Goal: Task Accomplishment & Management: Manage account settings

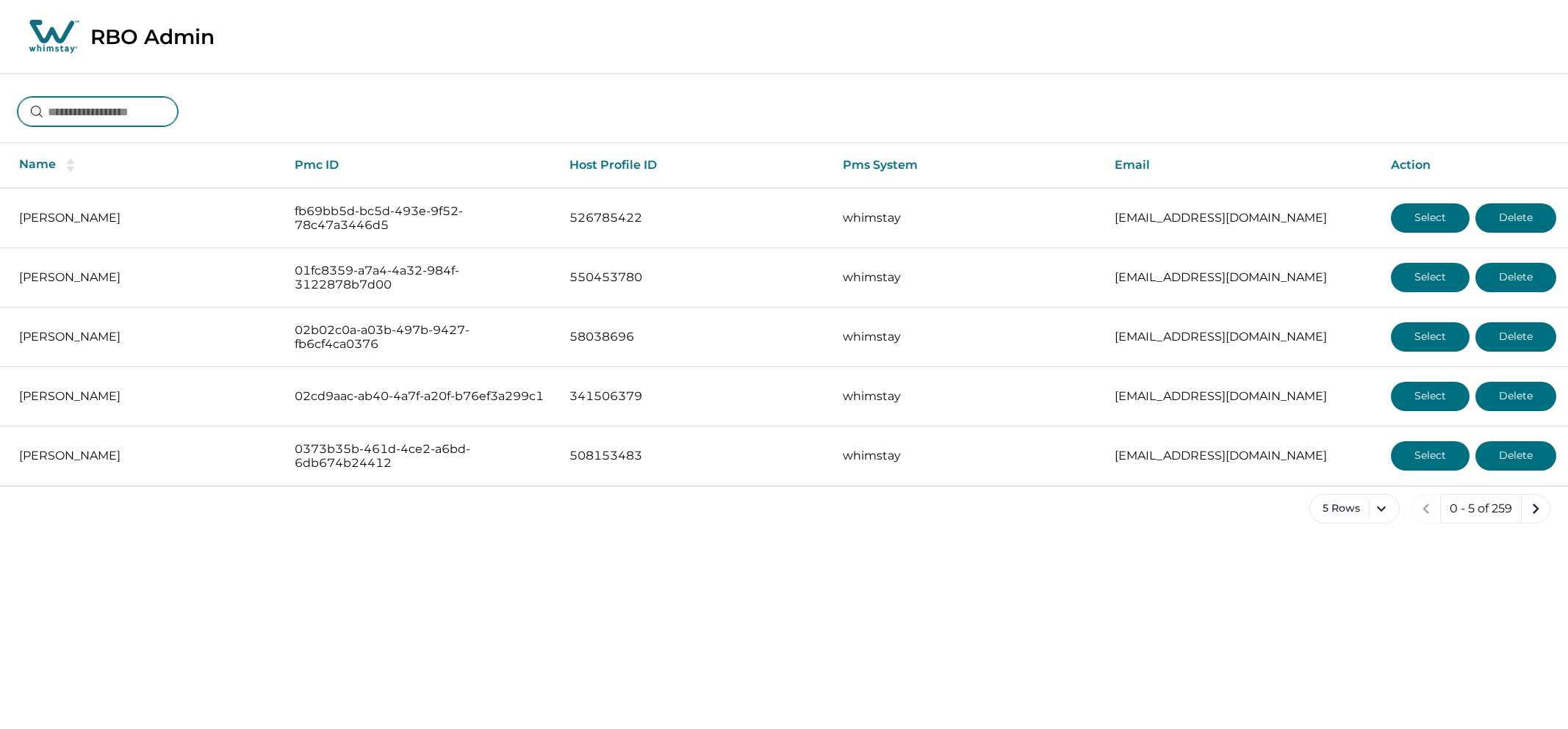
click at [138, 122] on input at bounding box center [97, 111] width 160 height 30
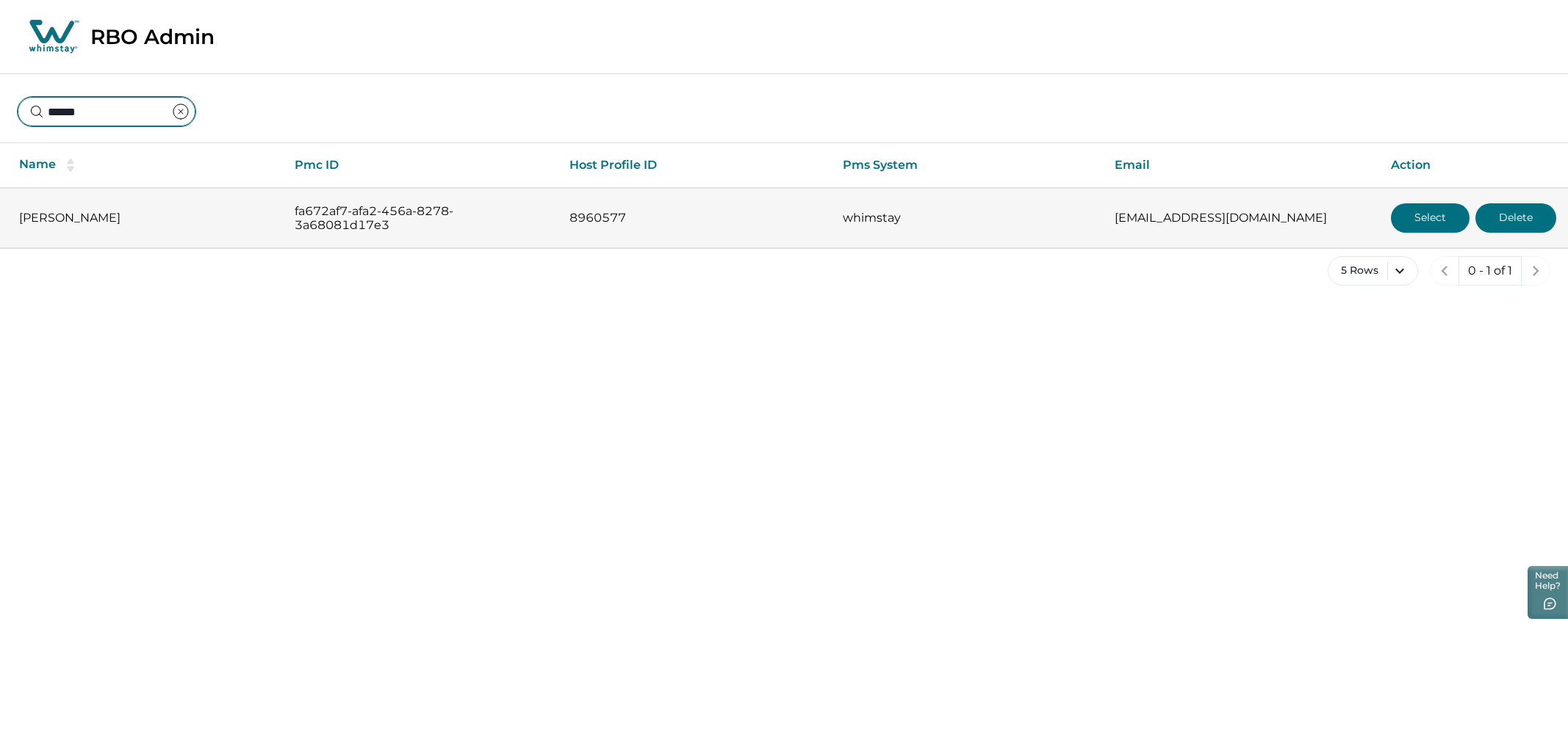
type input "******"
click at [1450, 216] on button "Select" at bounding box center [1431, 217] width 79 height 30
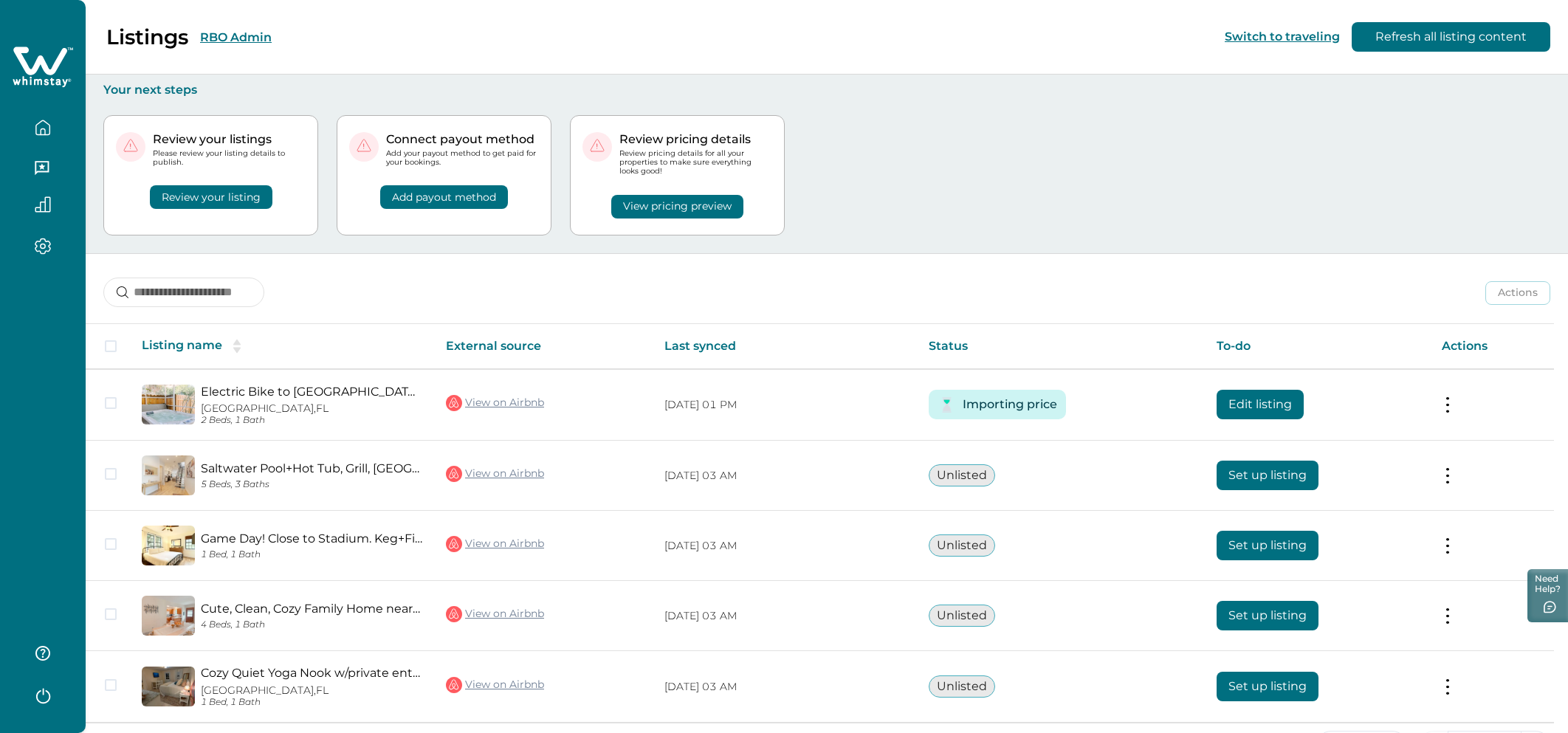
scroll to position [50, 0]
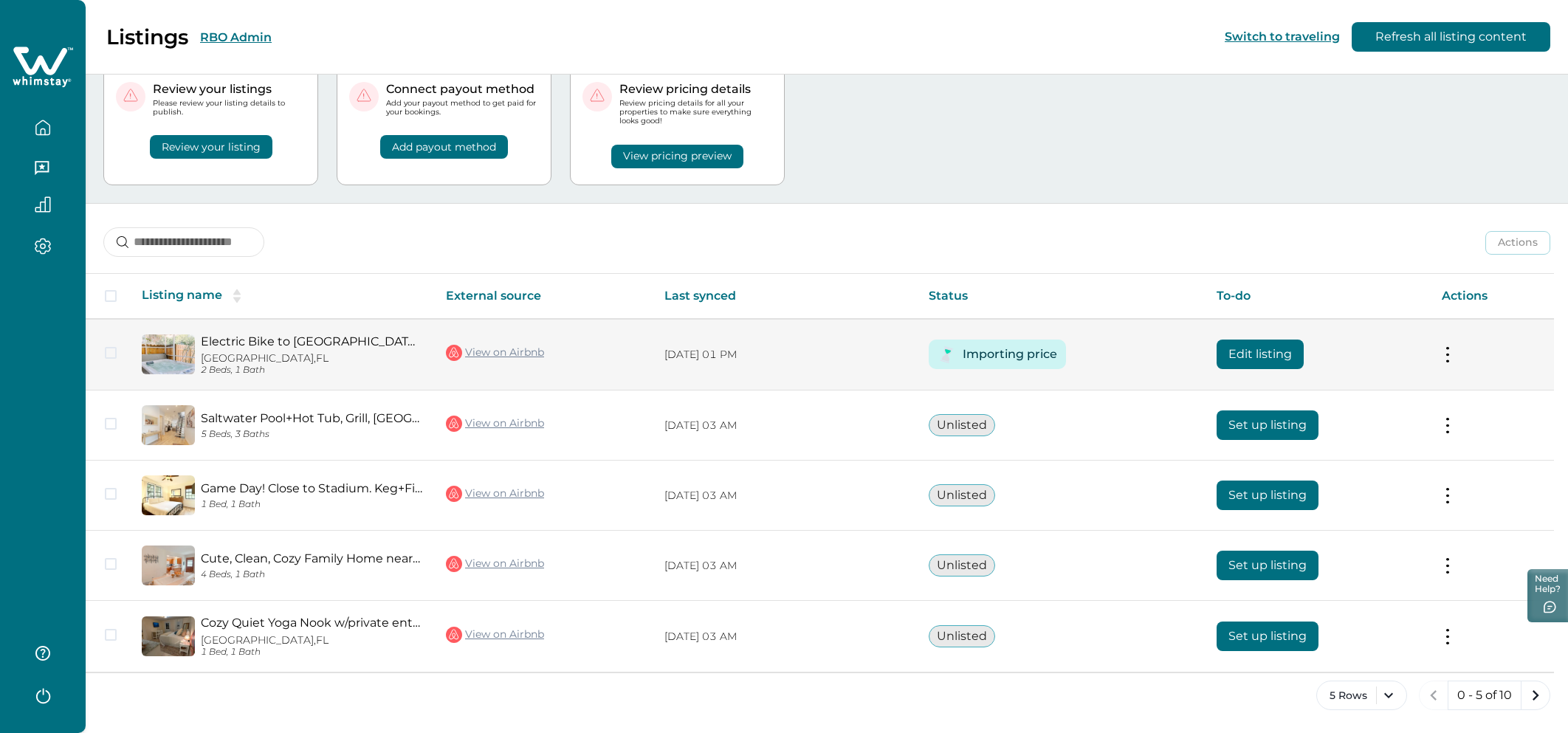
click at [1234, 337] on td "Edit listing" at bounding box center [1317, 354] width 224 height 71
click at [1247, 366] on button "Edit listing" at bounding box center [1260, 354] width 87 height 30
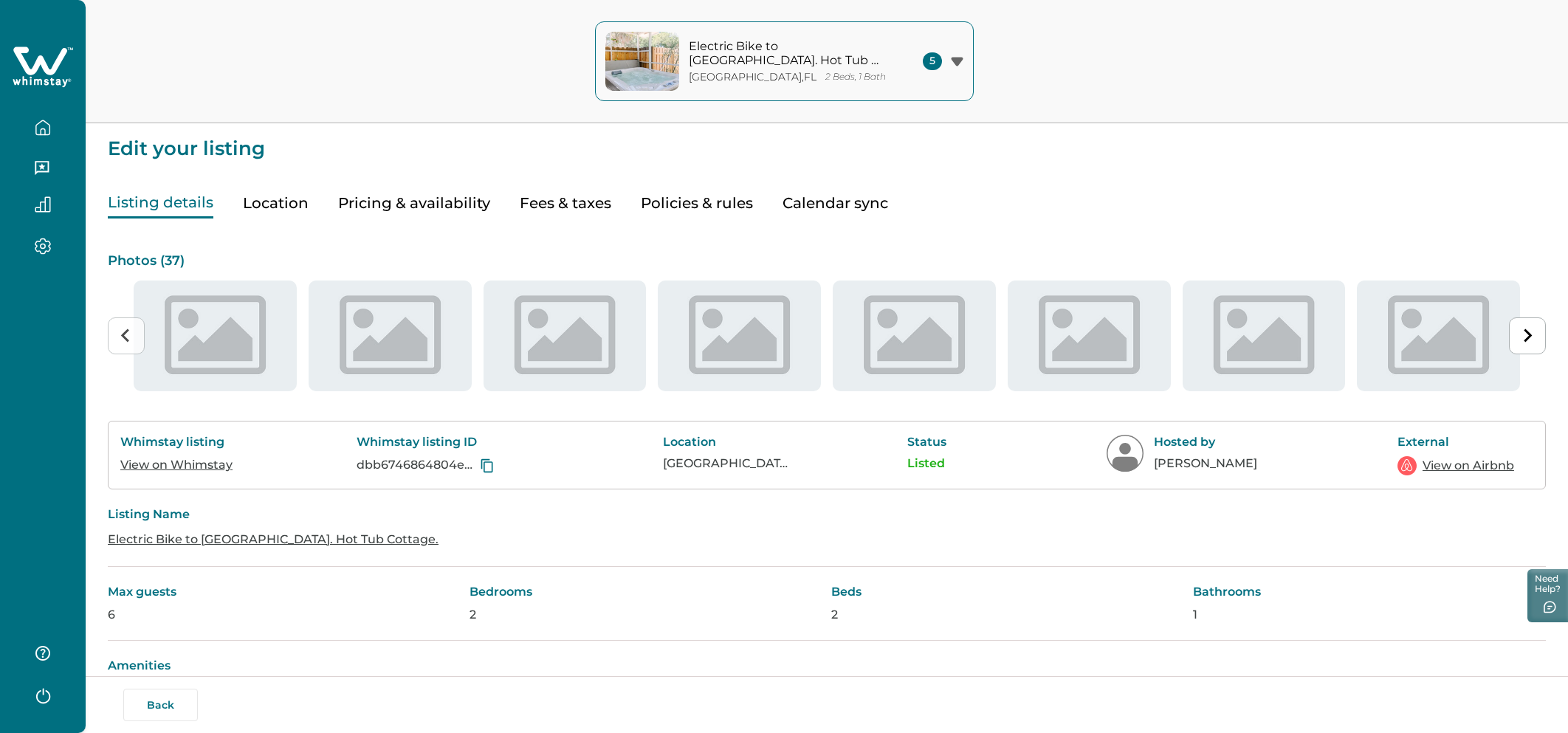
type input "**"
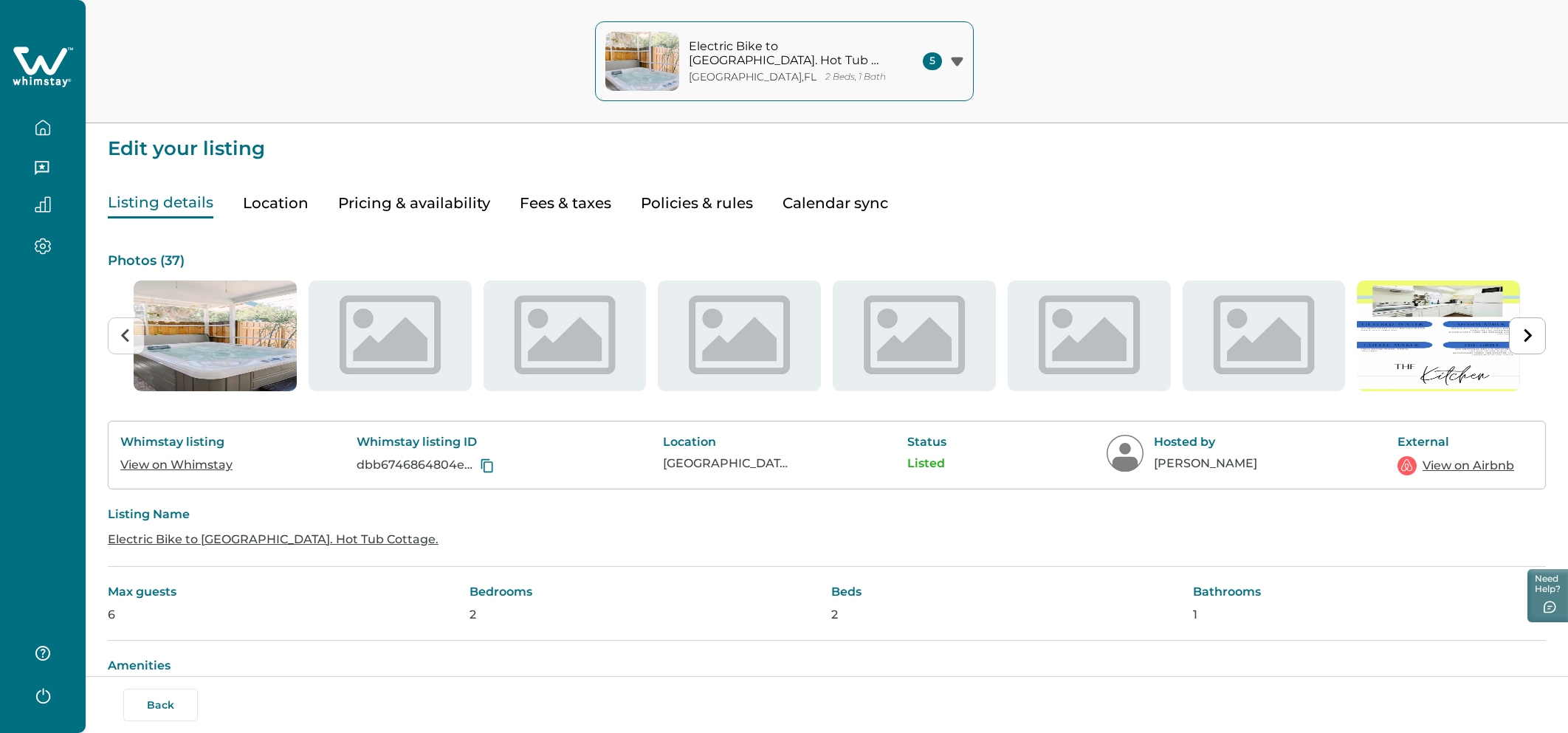
click at [446, 209] on button "Pricing & availability" at bounding box center [414, 203] width 152 height 30
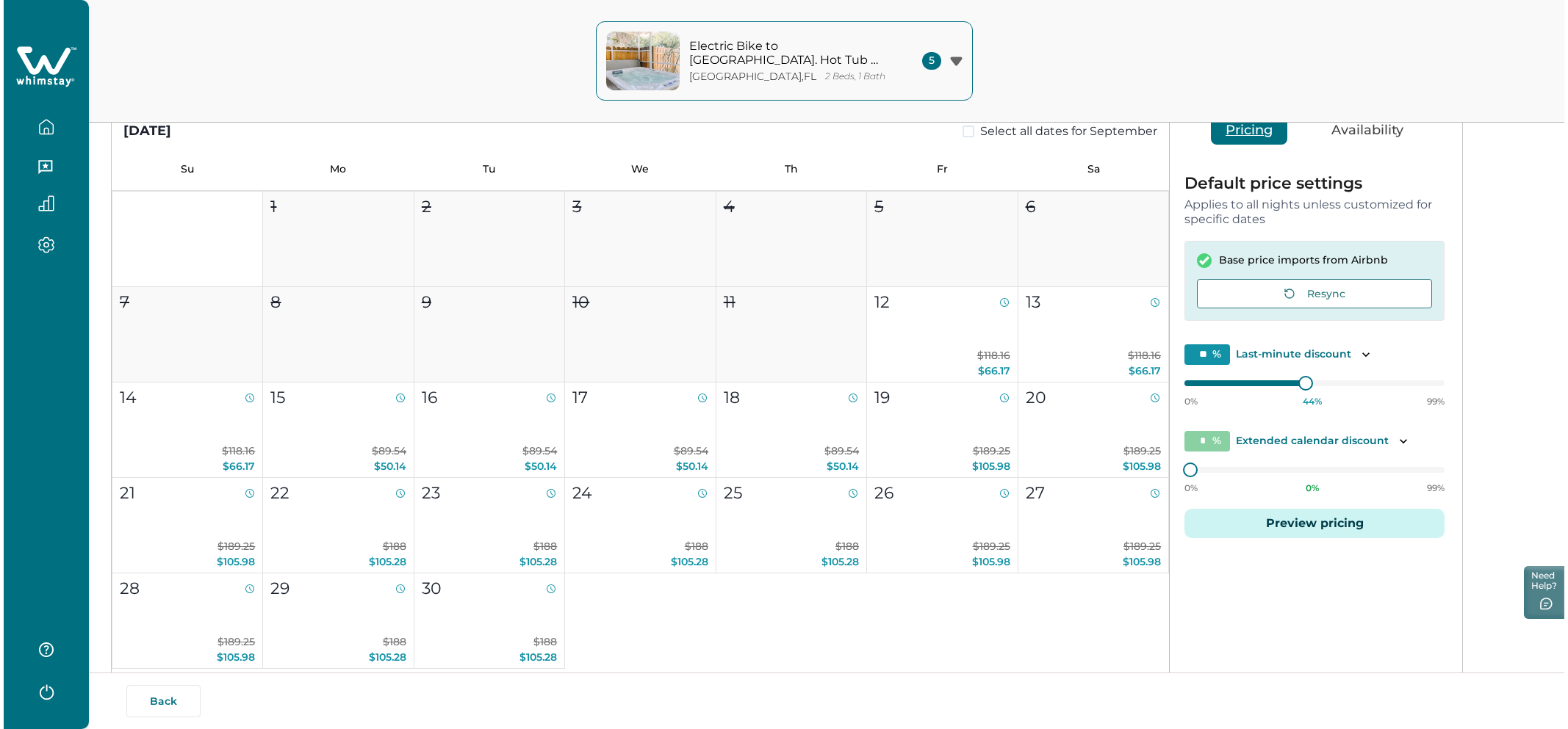
scroll to position [218, 0]
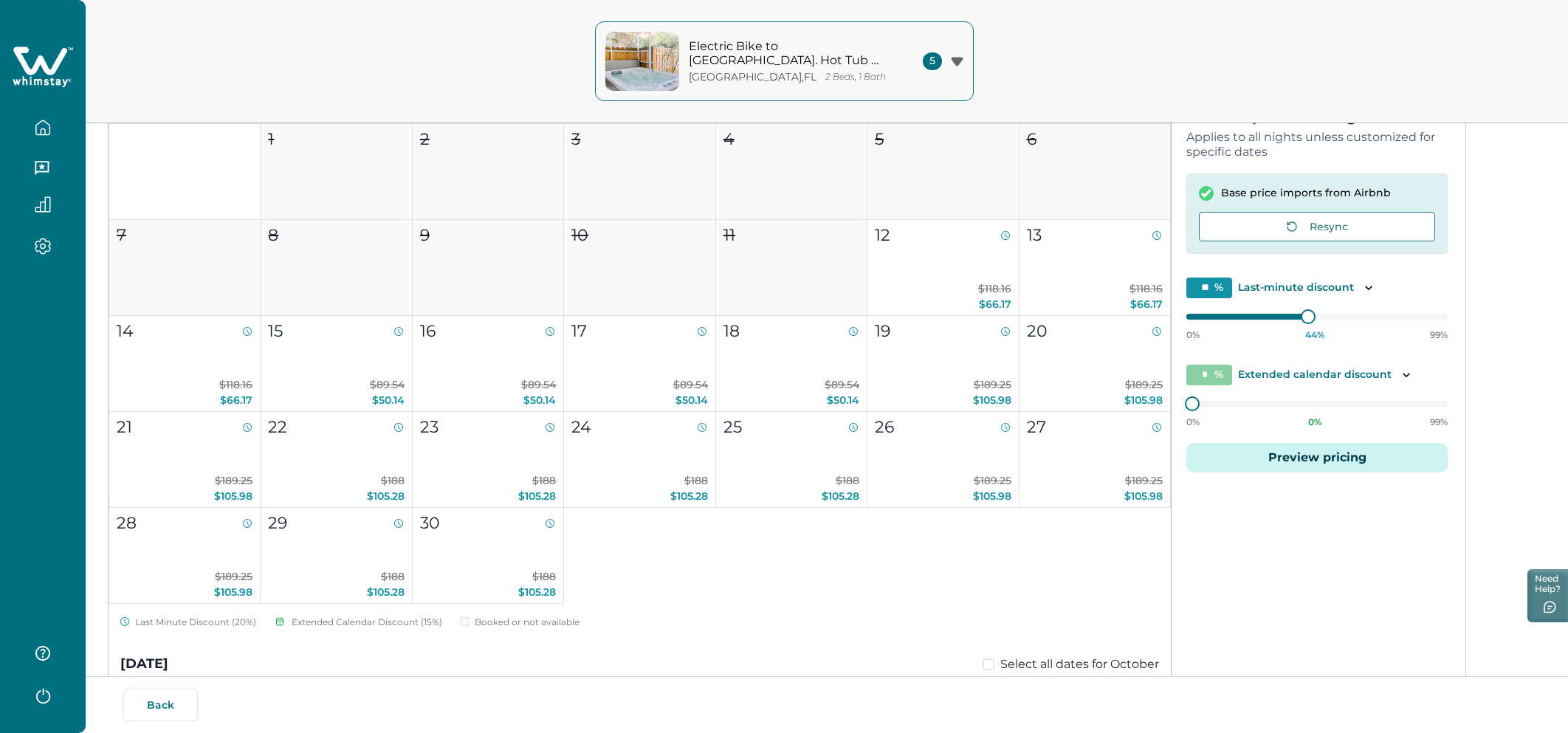
click at [1271, 458] on button "Preview pricing" at bounding box center [1316, 458] width 261 height 30
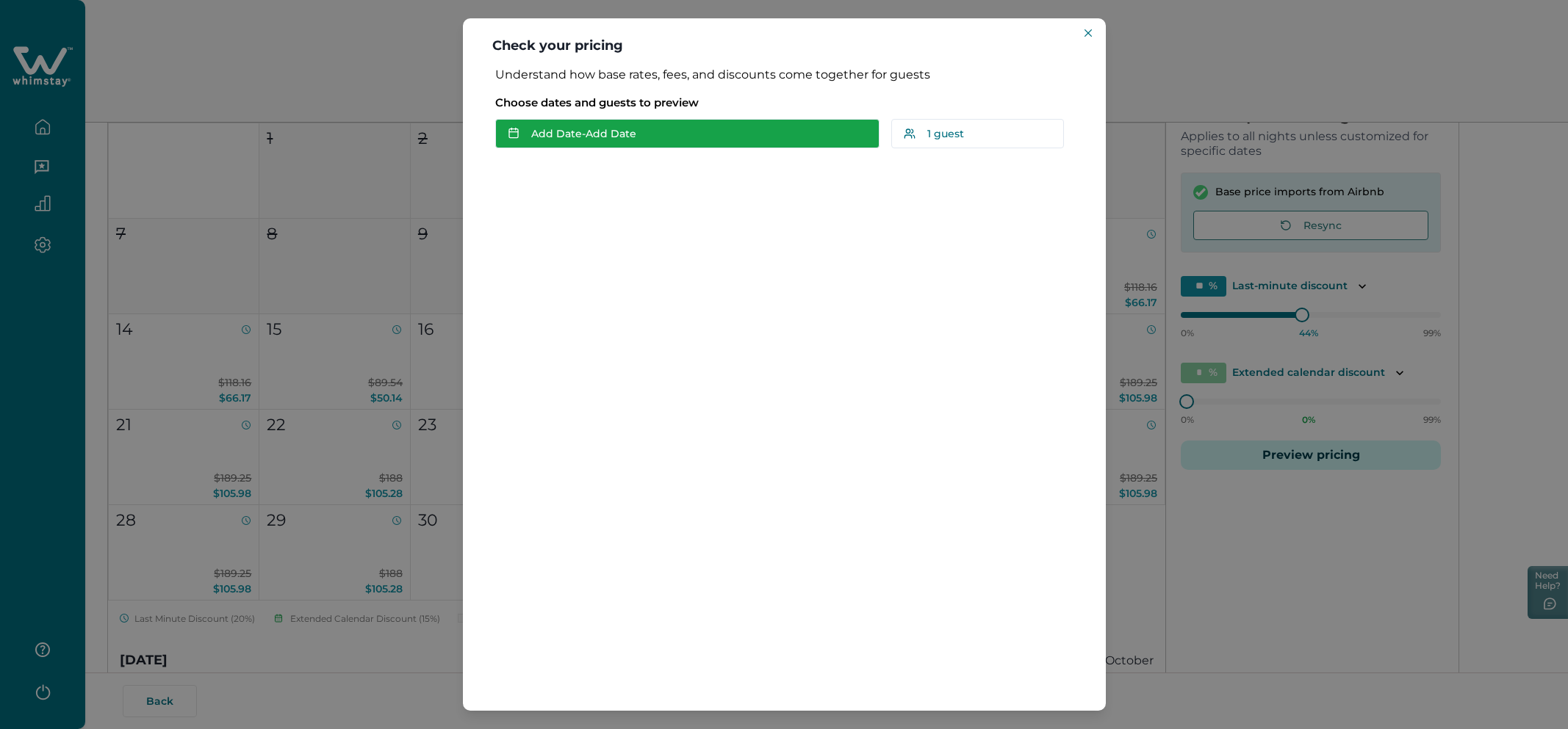
click at [772, 139] on button "Add Date - Add Date" at bounding box center [687, 133] width 384 height 30
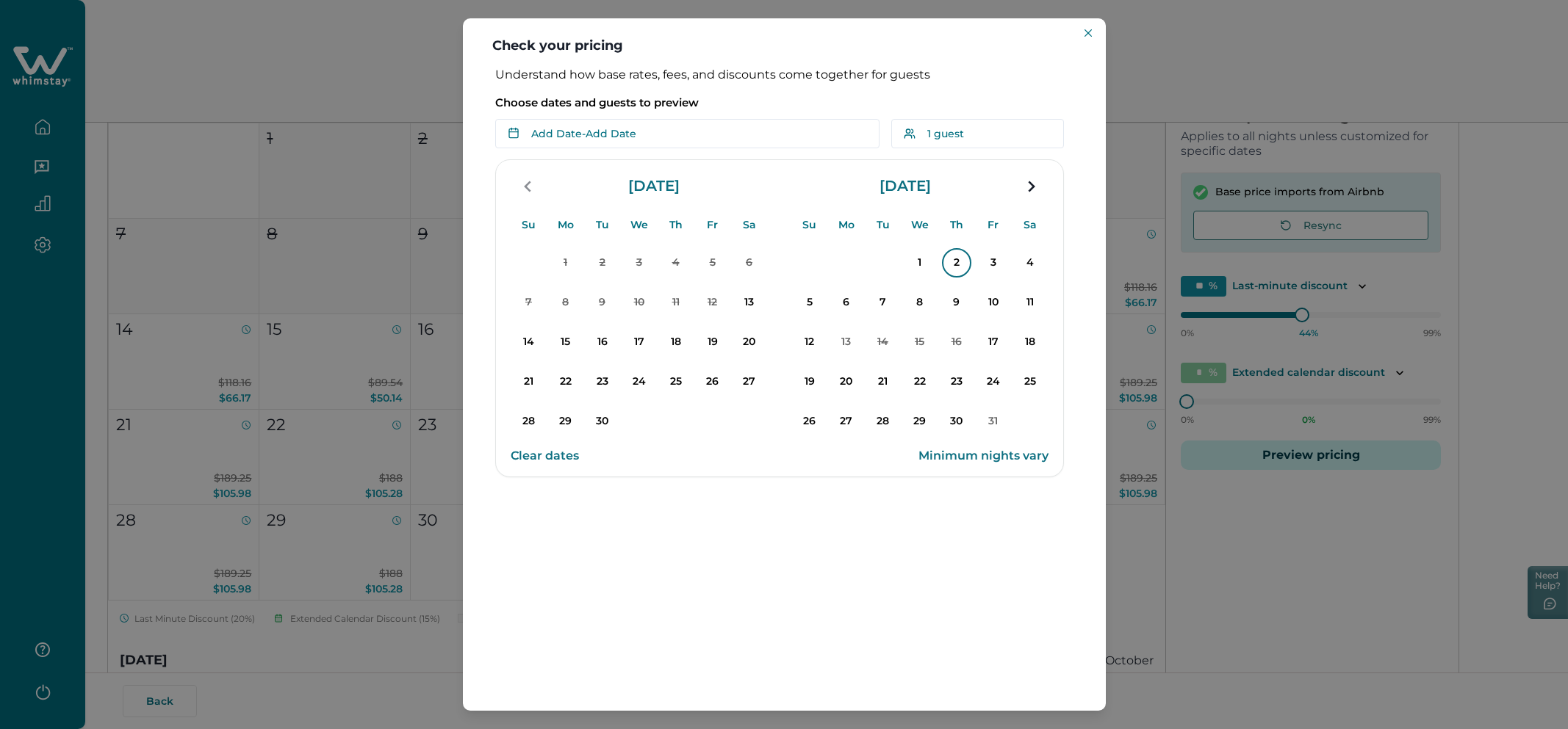
click at [951, 269] on p "2" at bounding box center [957, 262] width 30 height 30
click at [857, 292] on button "6" at bounding box center [846, 303] width 36 height 36
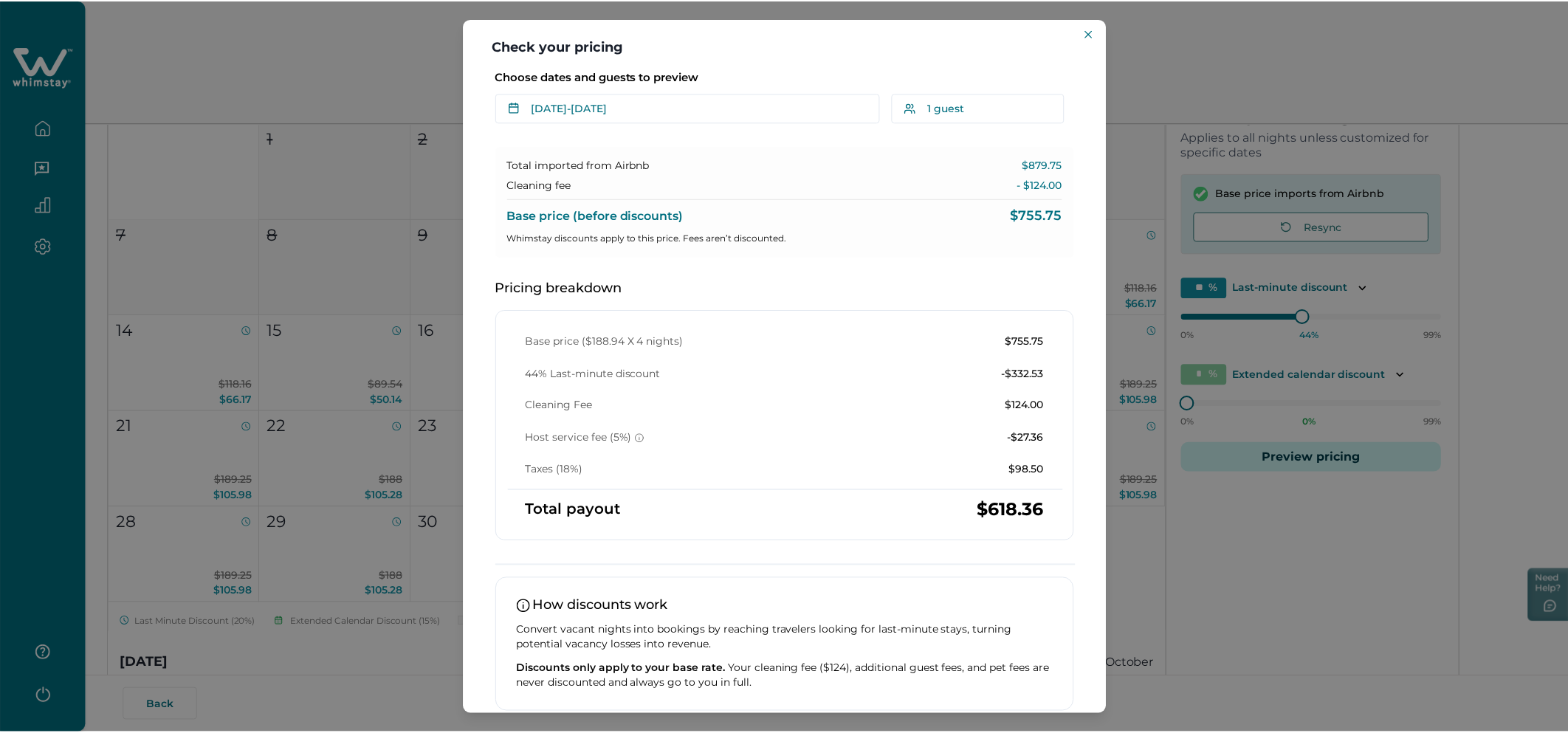
scroll to position [28, 0]
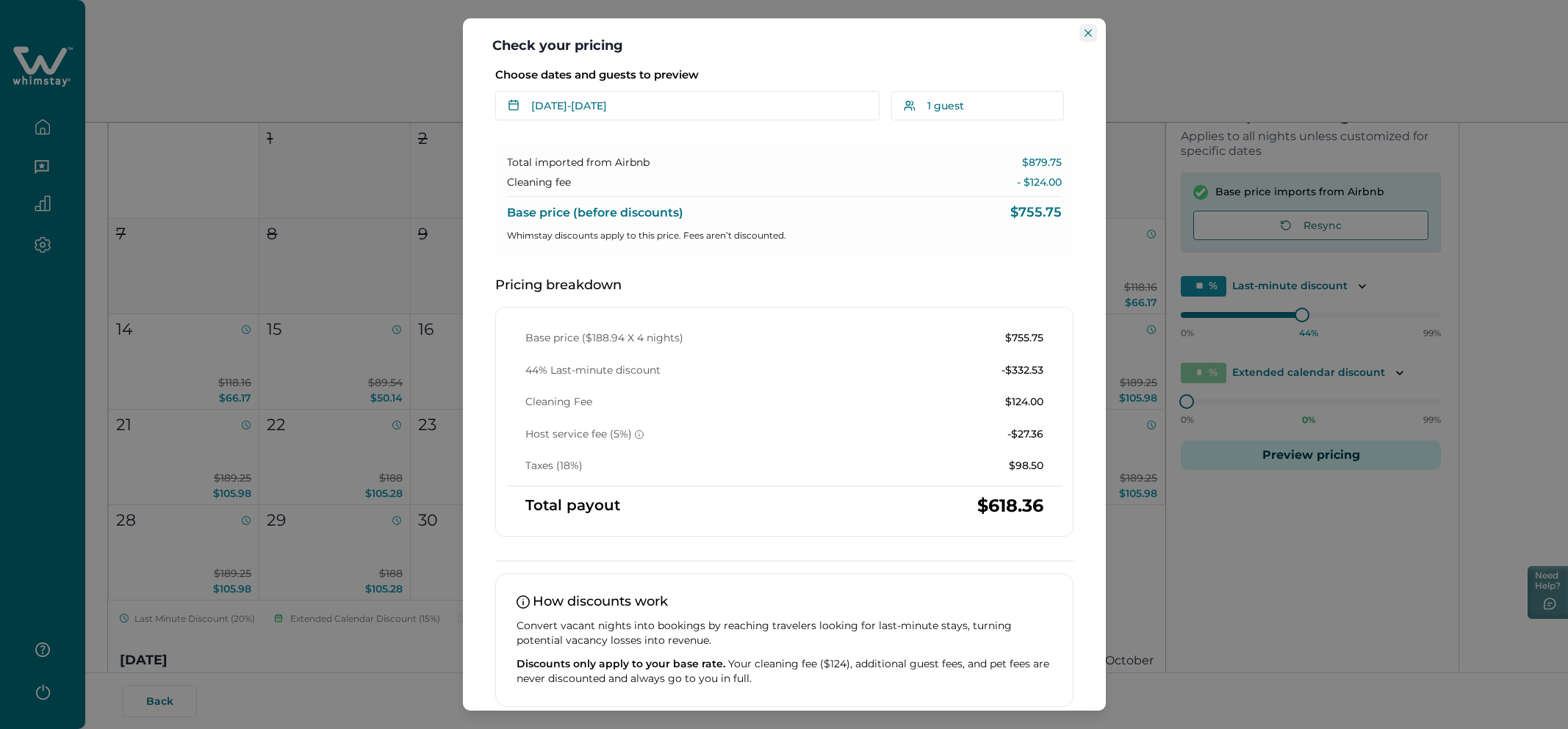
click at [1088, 34] on icon "Close" at bounding box center [1089, 34] width 8 height 8
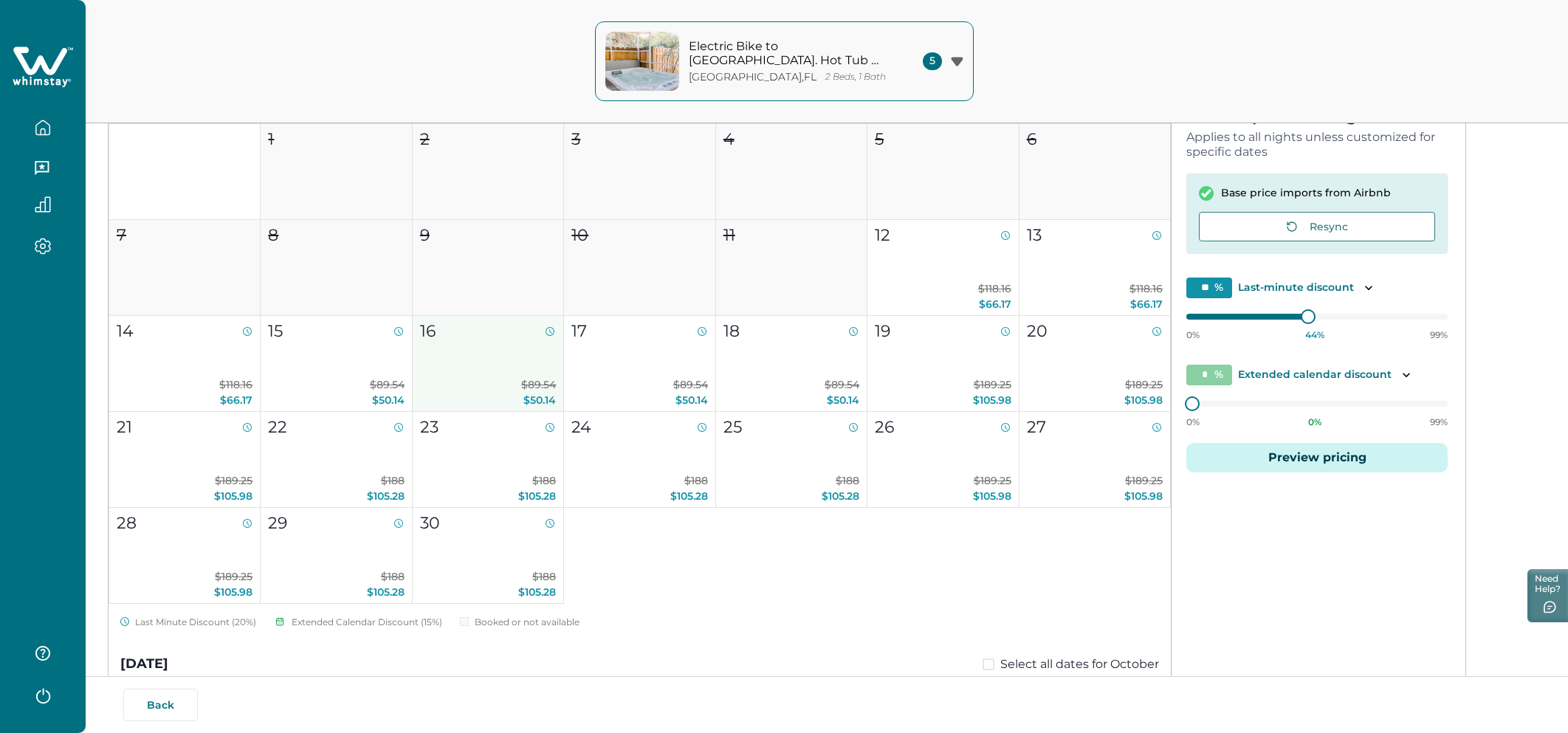
scroll to position [0, 0]
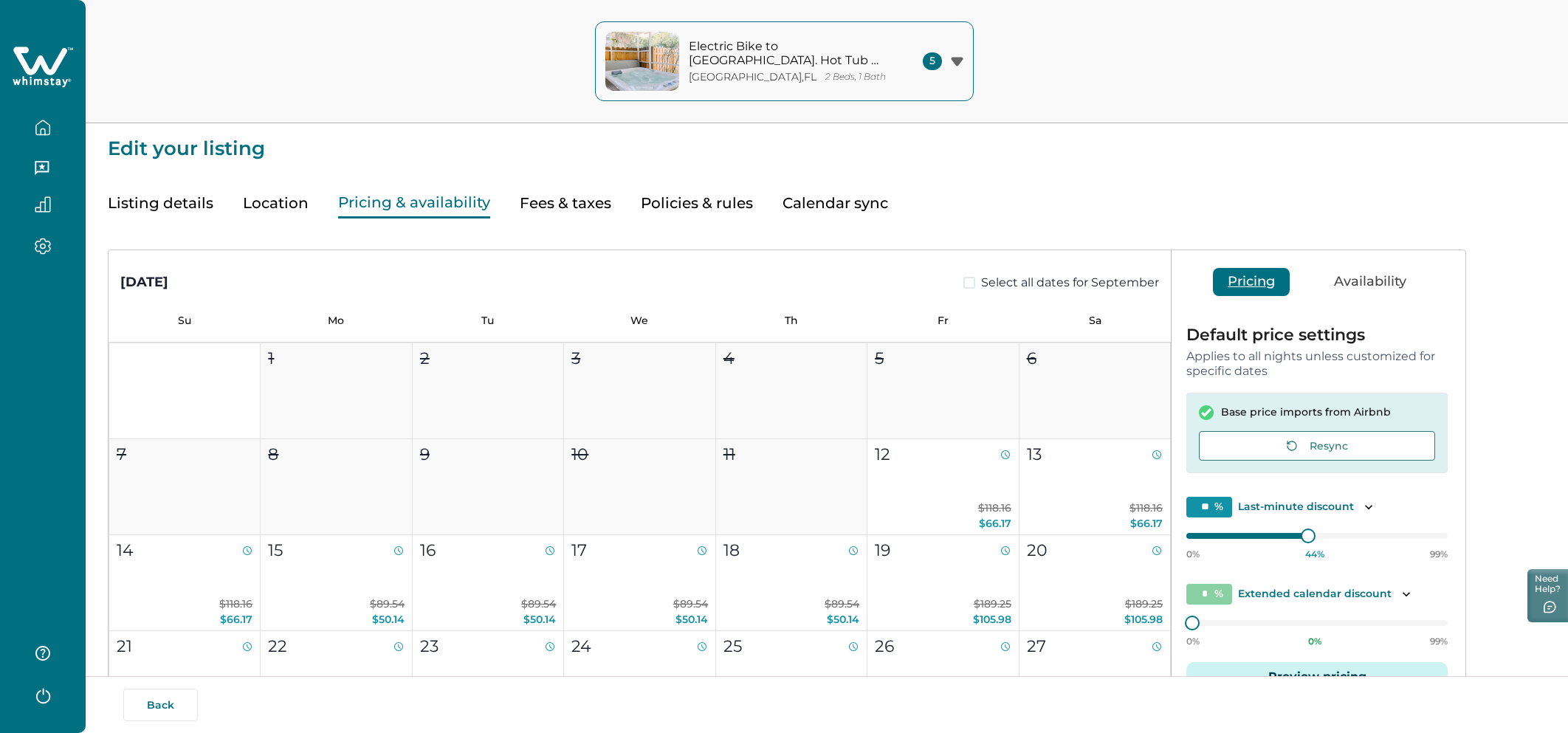
click at [194, 214] on button "Listing details" at bounding box center [161, 203] width 106 height 30
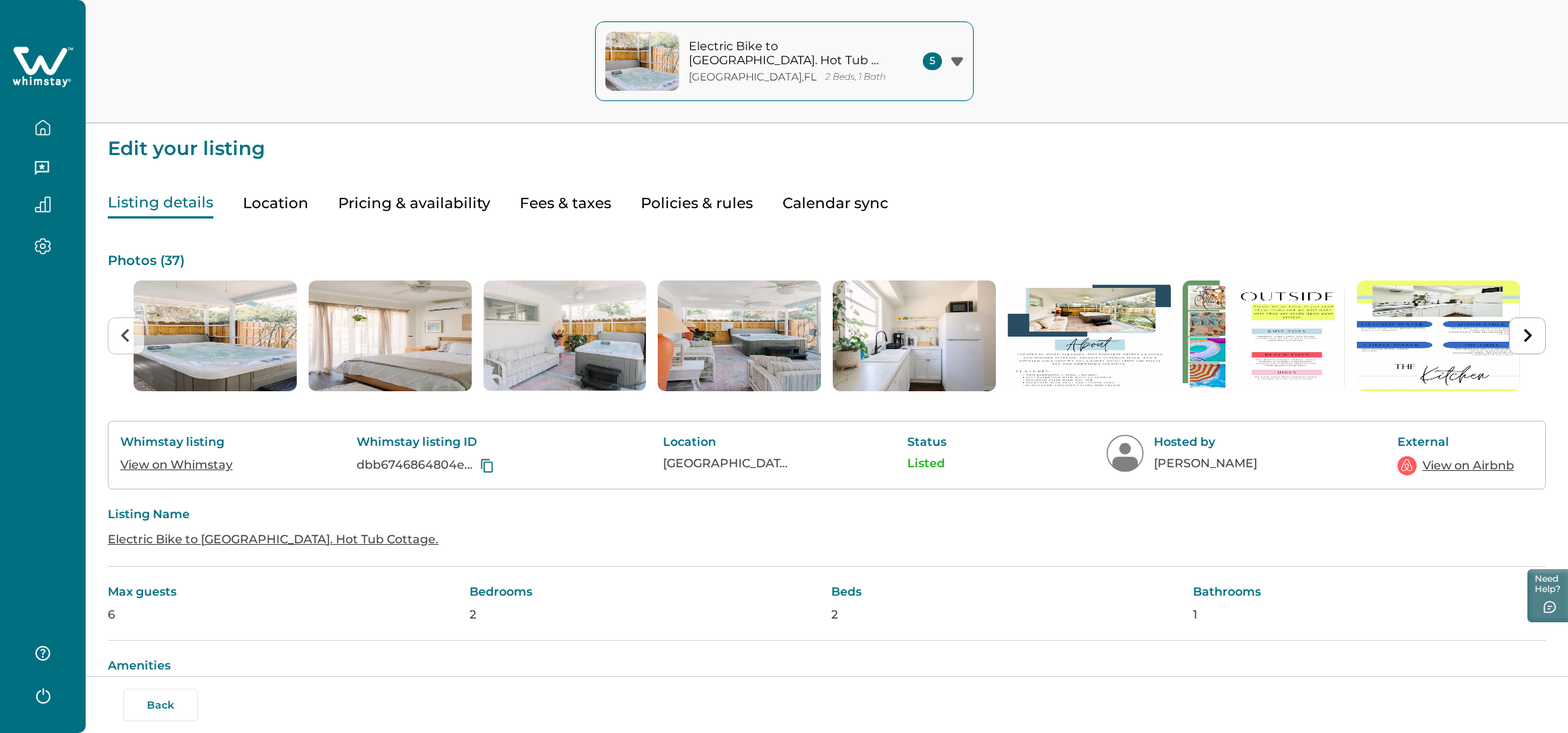
click at [37, 156] on button "button" at bounding box center [42, 169] width 62 height 30
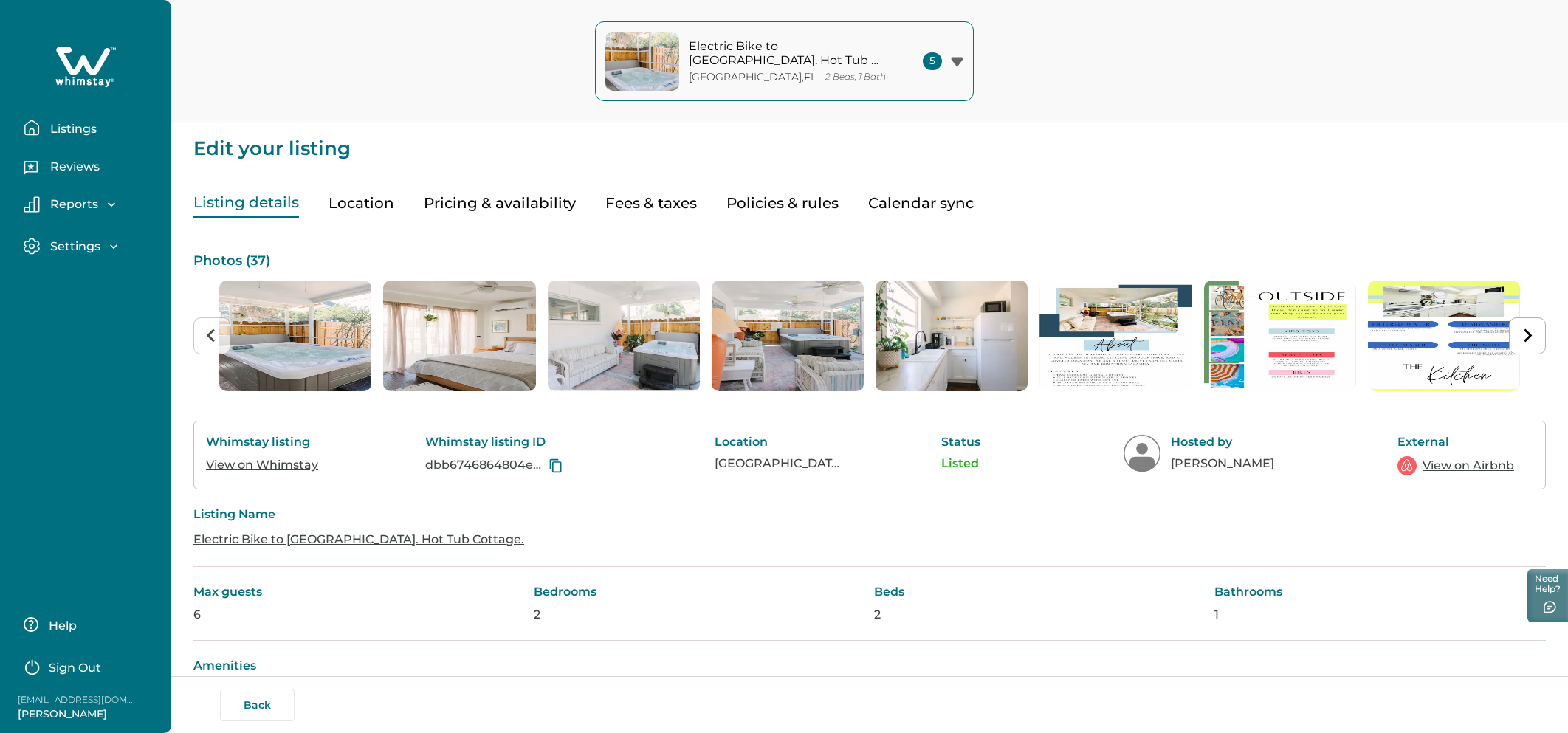
click at [57, 129] on p "Listings" at bounding box center [71, 129] width 51 height 14
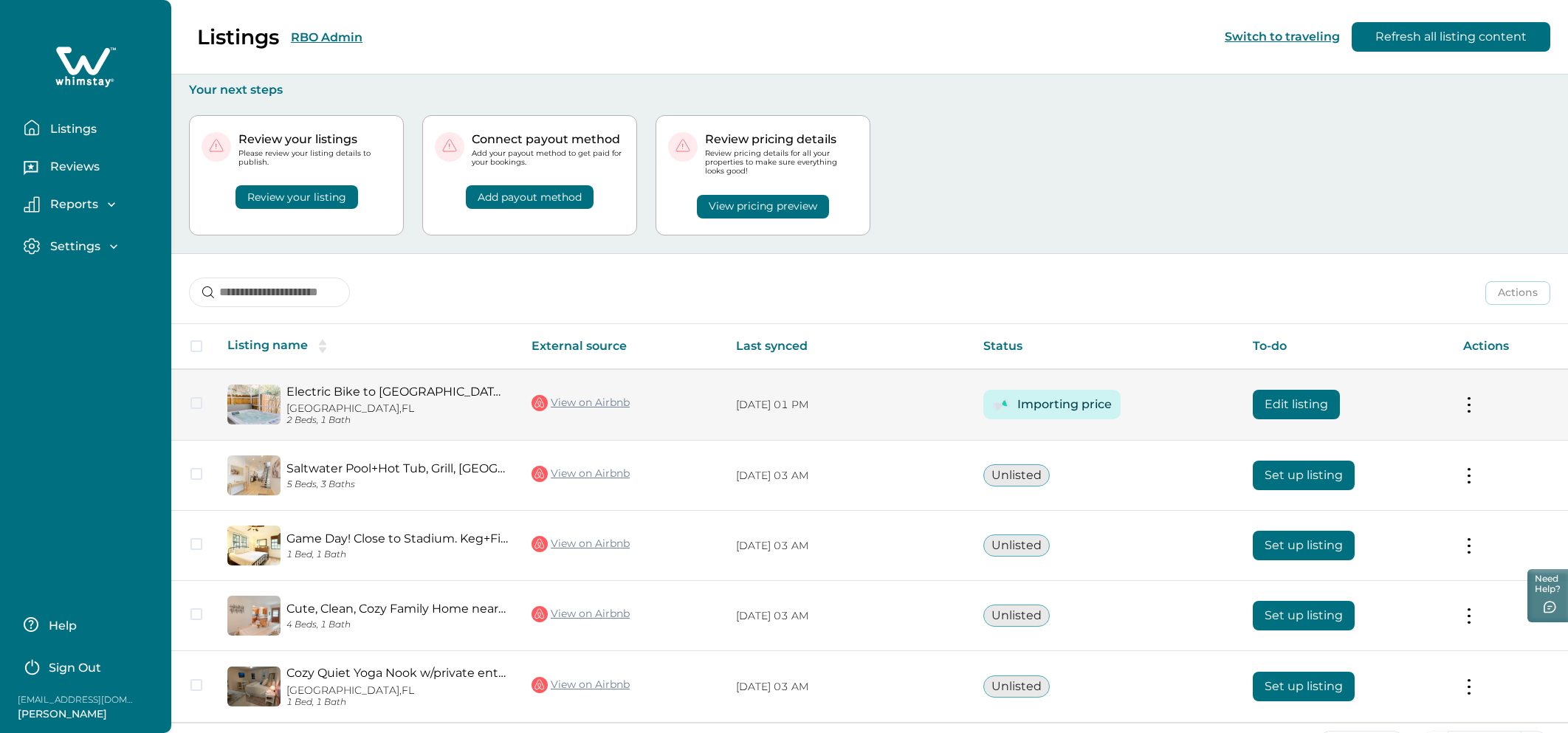
click at [1477, 406] on td "Actions View listing on Whimstay Unlist listing View listing details" at bounding box center [1509, 405] width 116 height 71
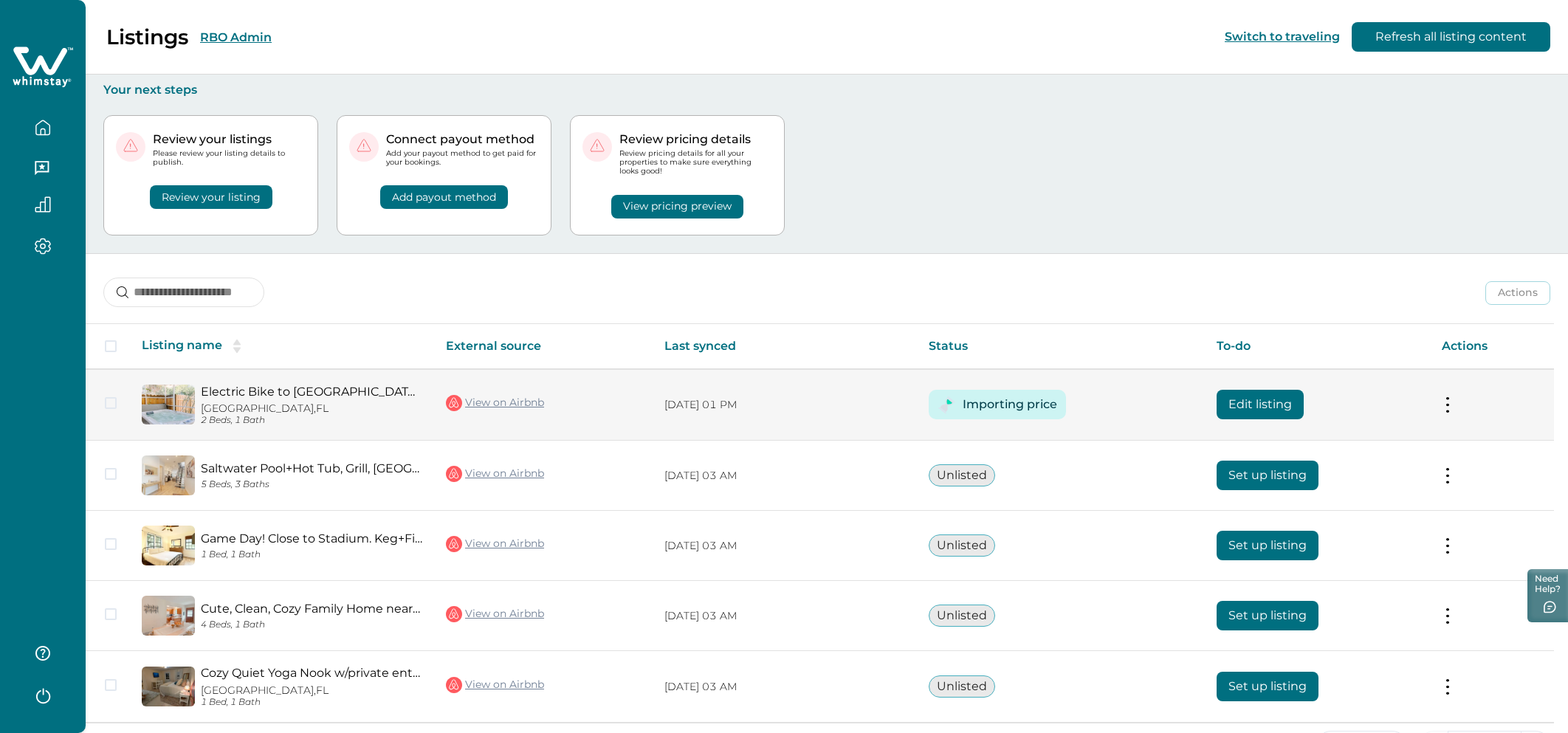
click at [1453, 402] on button at bounding box center [1448, 406] width 12 height 15
click at [1354, 477] on button "View listing on Whimstay" at bounding box center [1361, 472] width 169 height 27
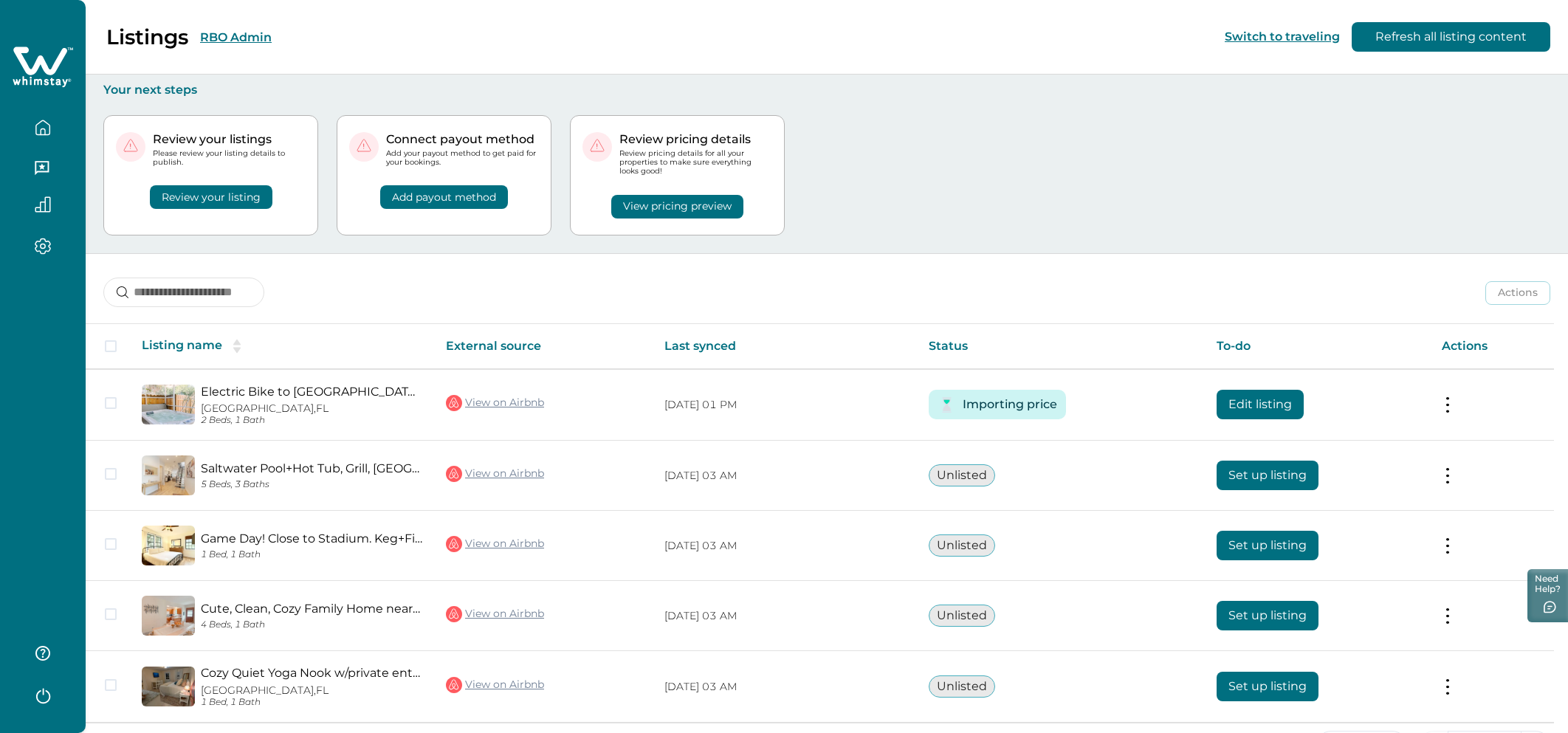
click at [911, 337] on th "Last synced" at bounding box center [784, 347] width 265 height 45
click at [42, 169] on icon "button" at bounding box center [41, 168] width 14 height 14
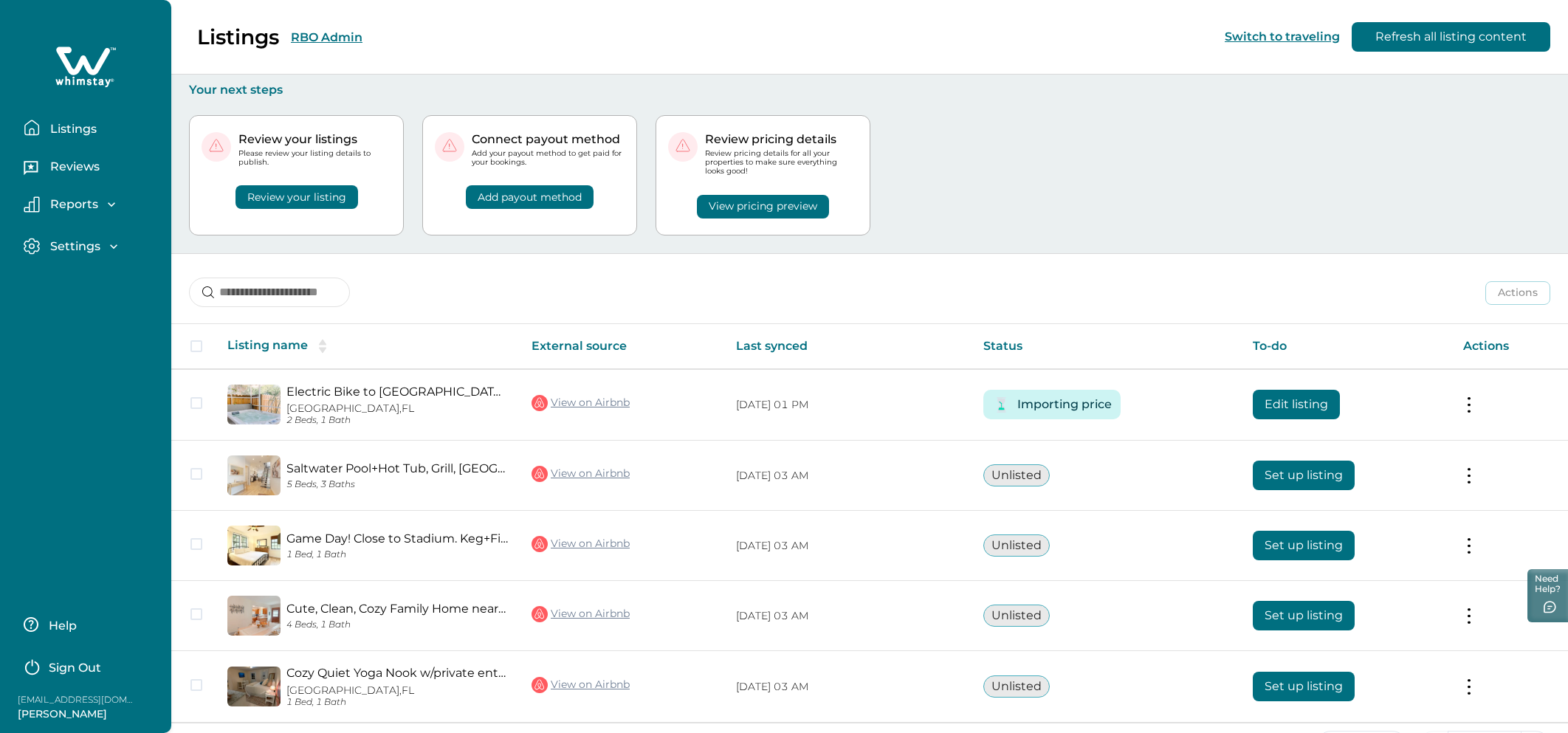
click at [84, 165] on p "Reviews" at bounding box center [73, 167] width 54 height 14
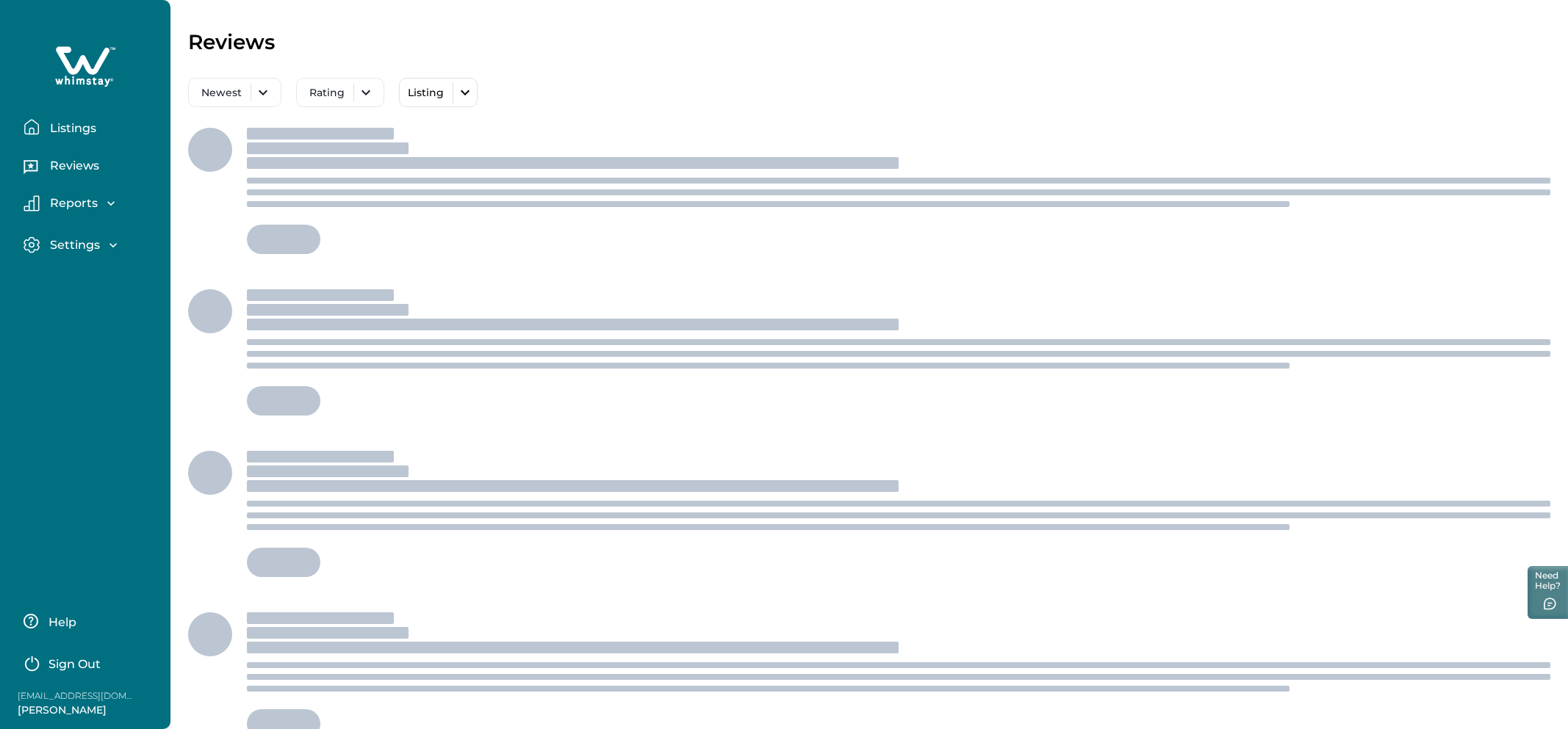
click at [114, 199] on icon "button" at bounding box center [110, 203] width 14 height 14
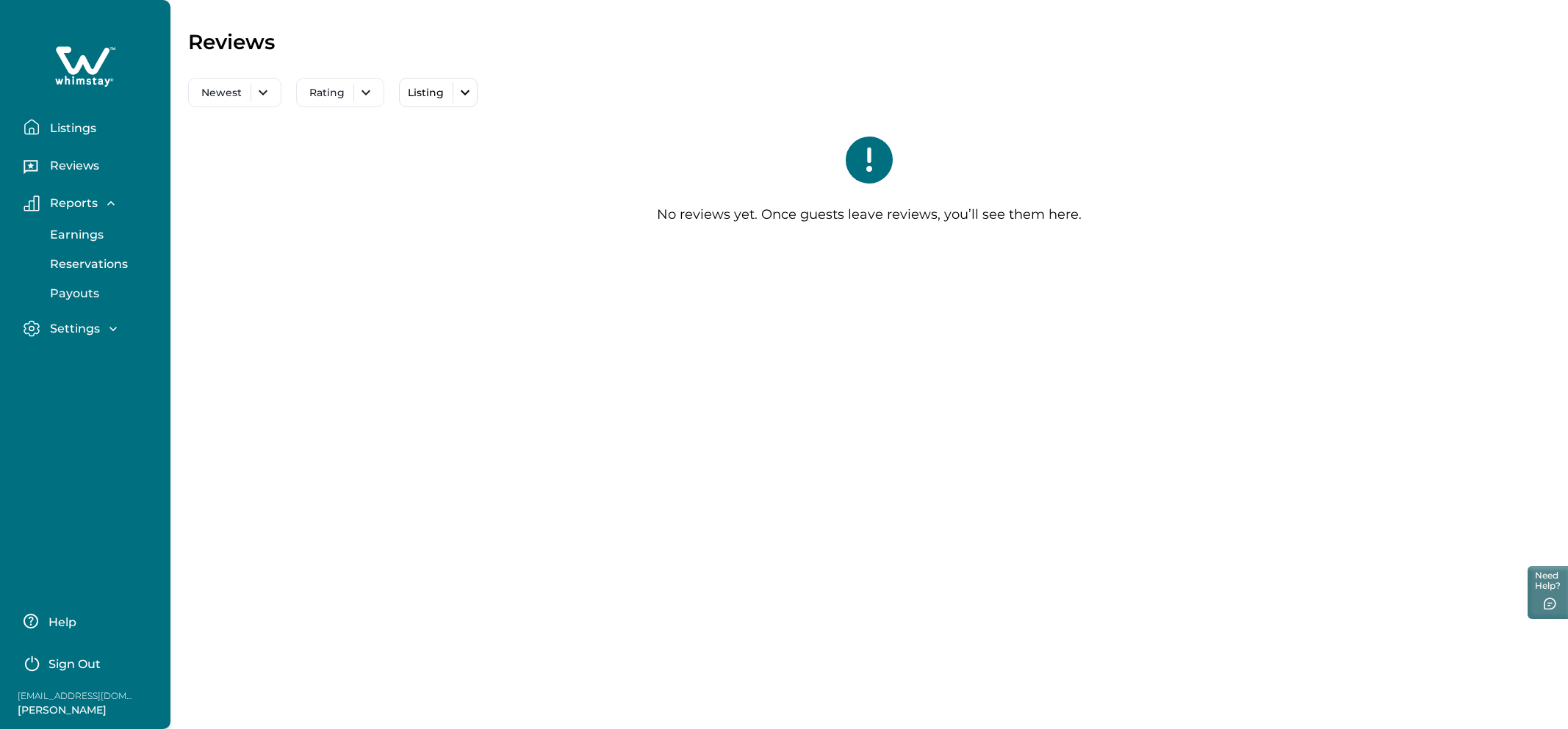
click at [94, 323] on p "Settings" at bounding box center [73, 329] width 55 height 14
click at [92, 373] on button "Profile details" at bounding box center [101, 360] width 135 height 30
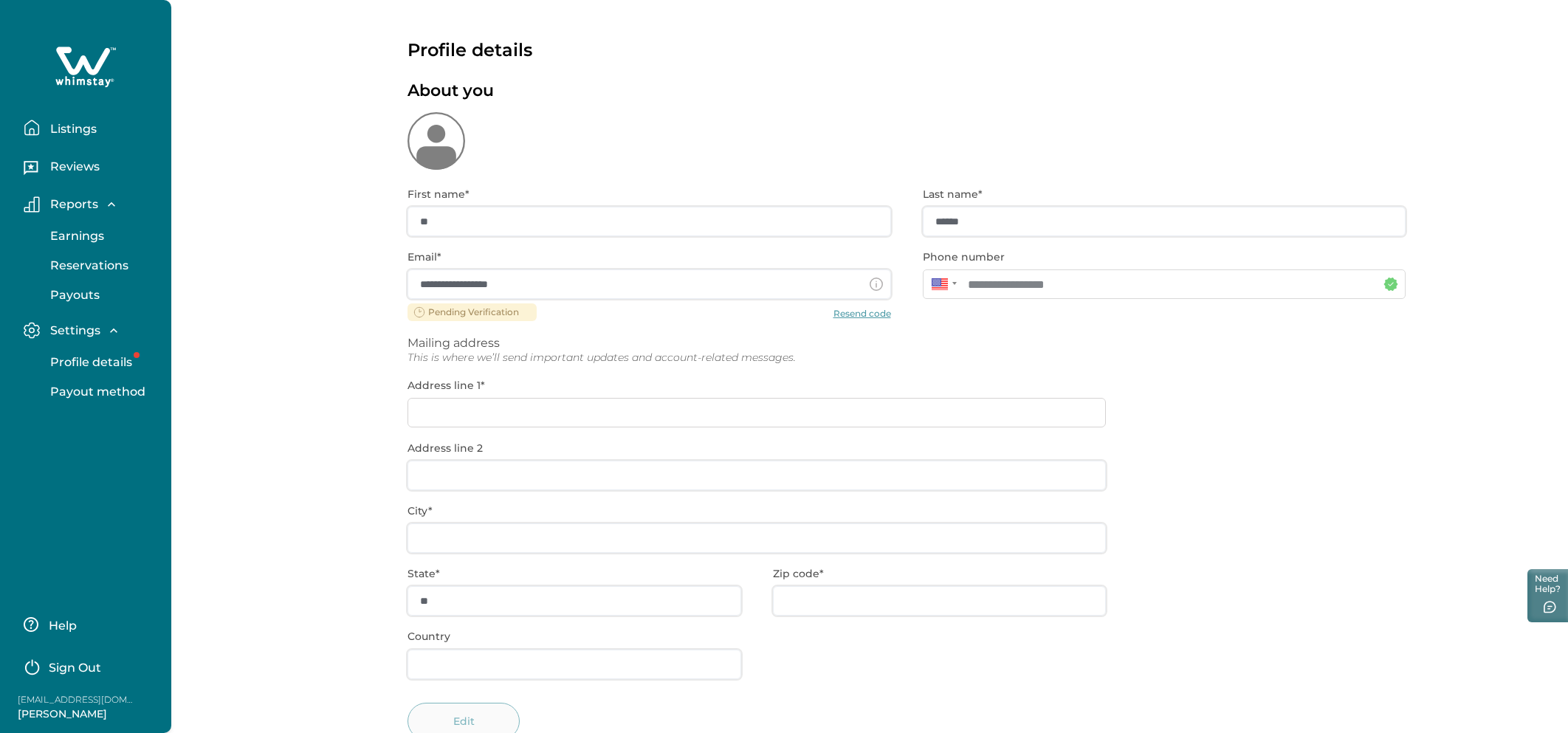
click at [103, 391] on p "Payout method" at bounding box center [96, 392] width 100 height 14
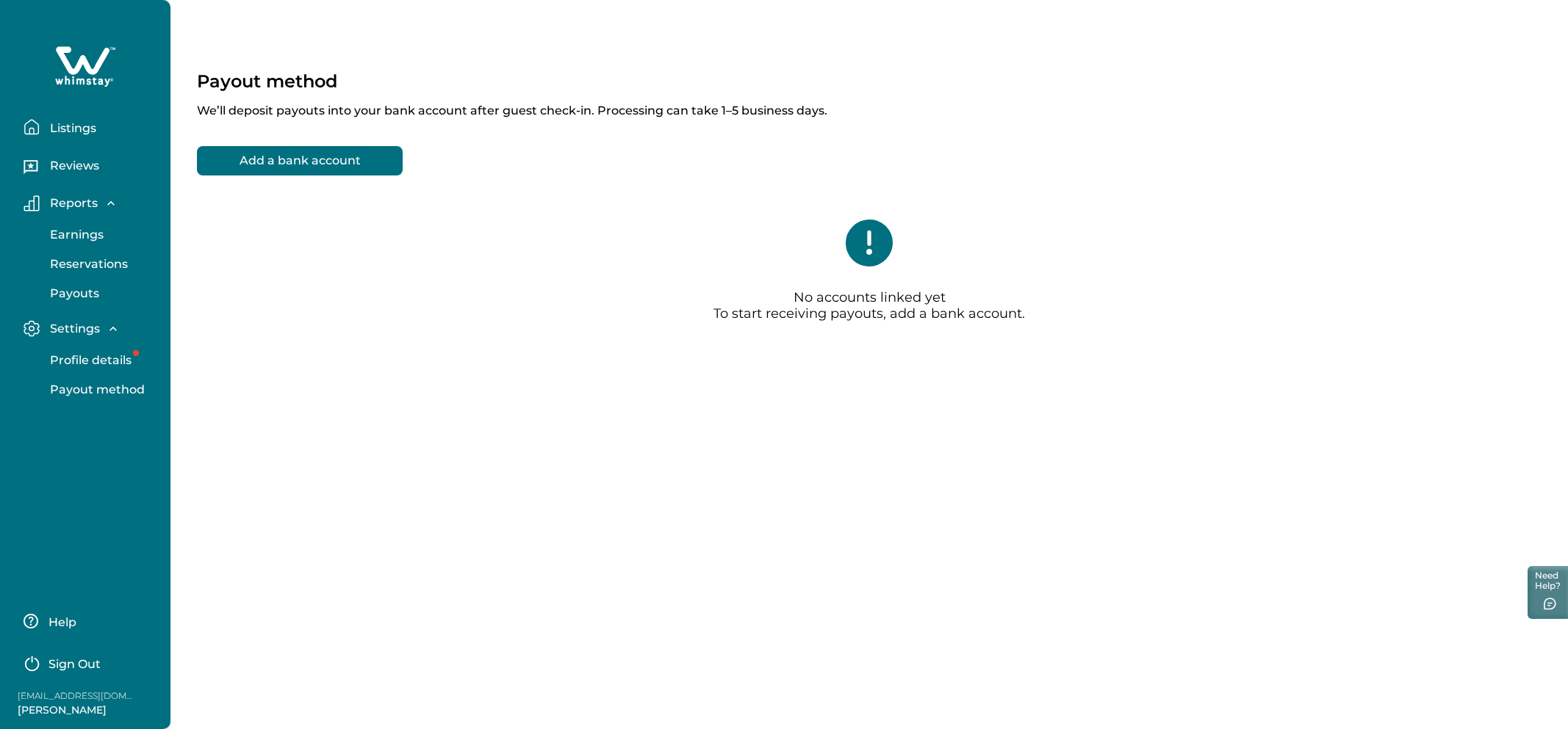
click at [87, 136] on button "Listings" at bounding box center [91, 126] width 135 height 30
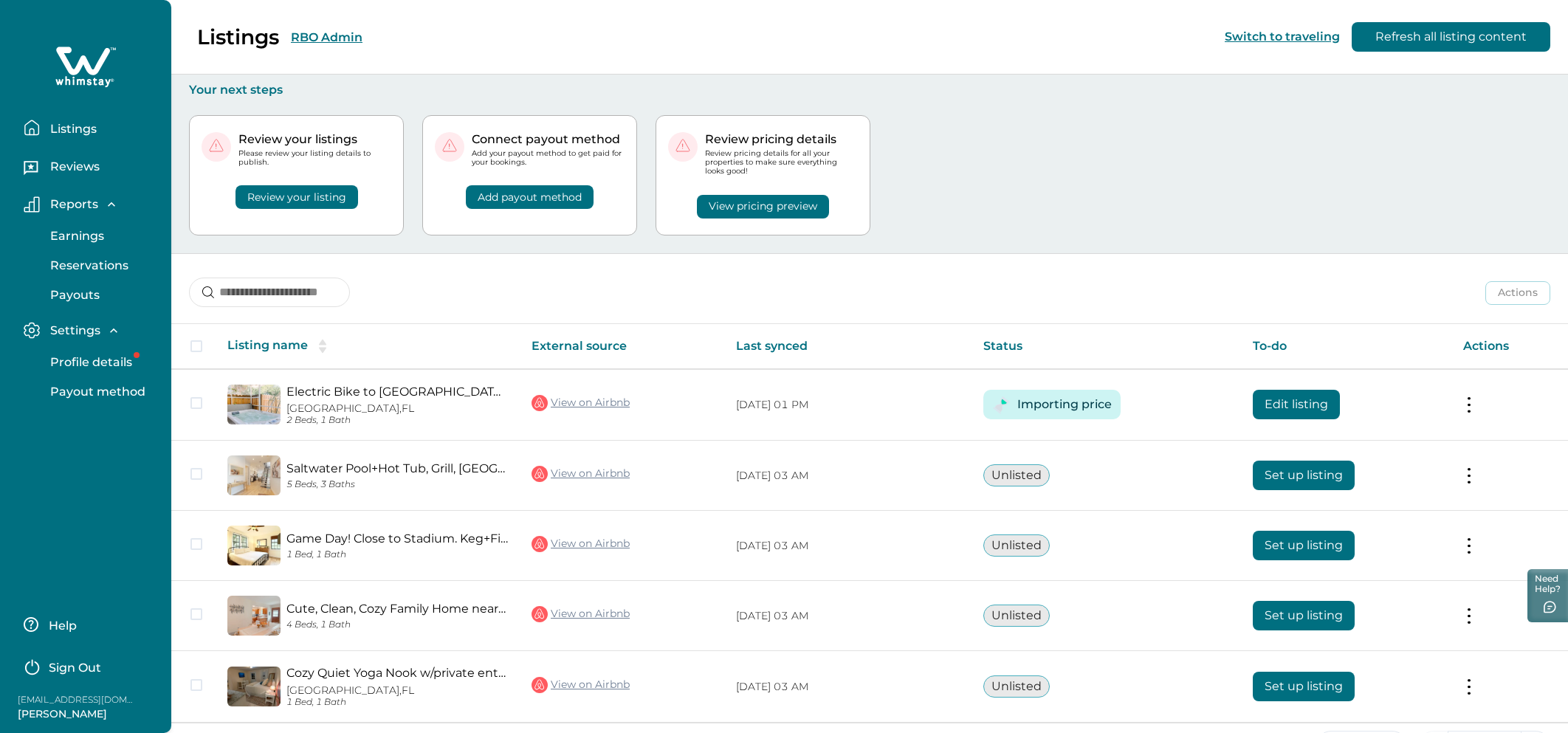
click at [828, 138] on div "Review pricing details Review pricing details for all your properties to make s…" at bounding box center [762, 175] width 215 height 120
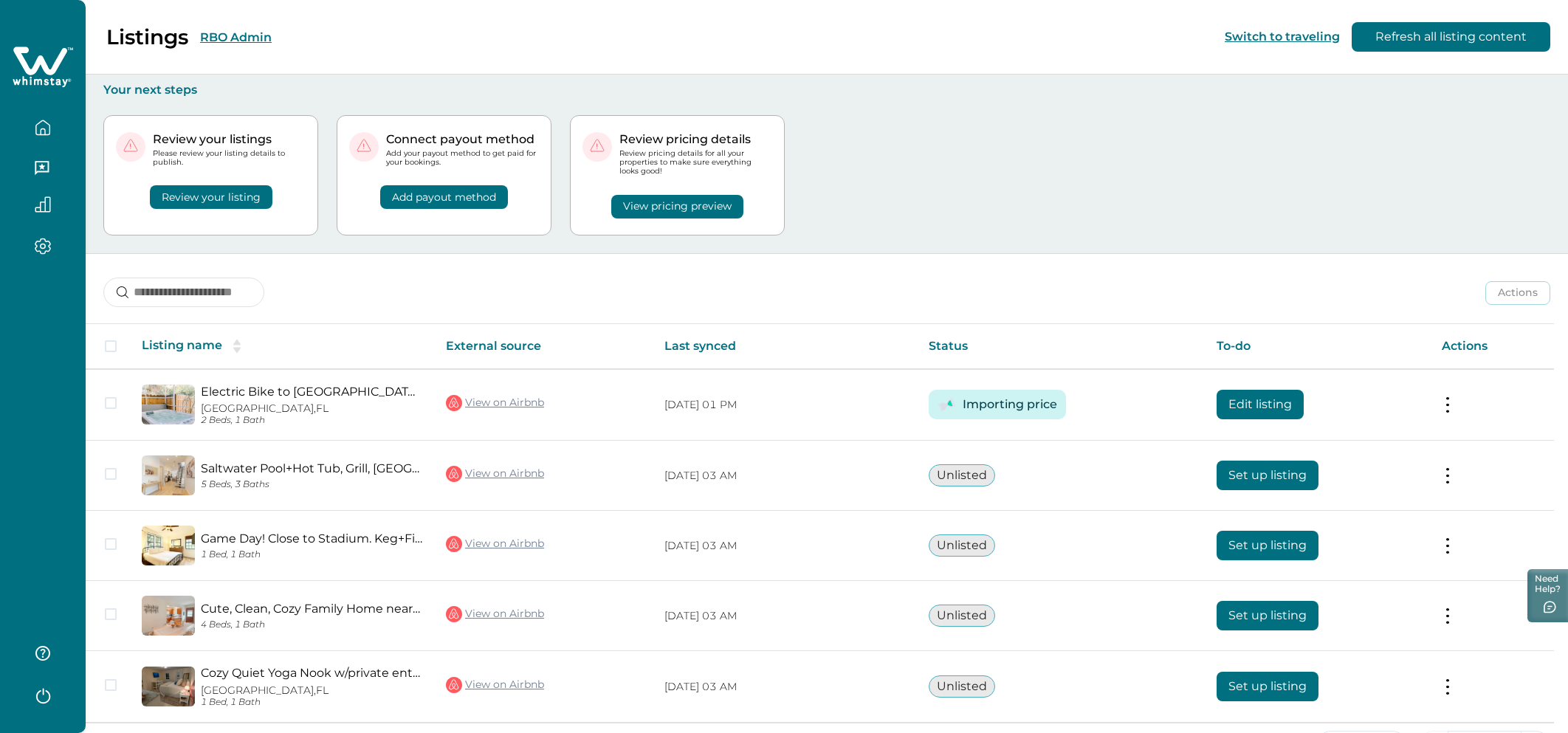
click at [828, 130] on div "Review your listings Please review your listing details to publish. Review your…" at bounding box center [826, 175] width 1447 height 156
